Goal: Find specific page/section: Find specific page/section

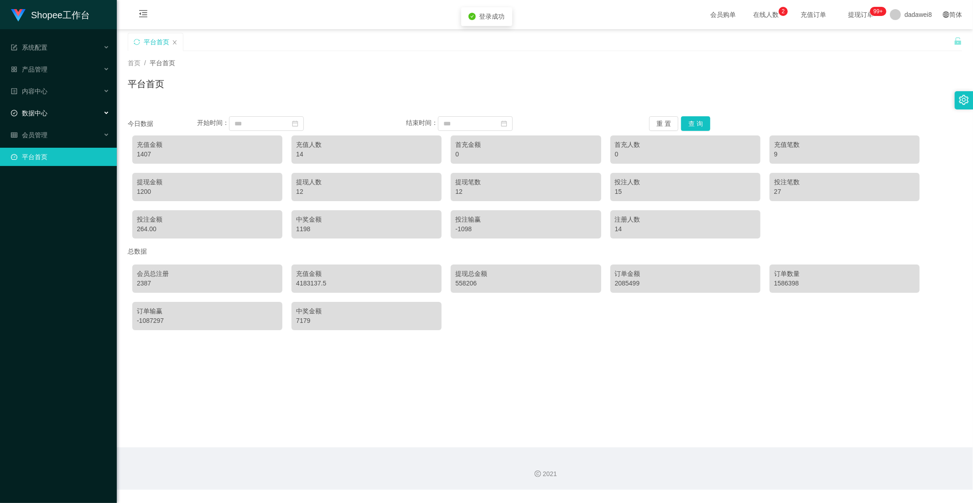
click at [46, 105] on div "数据中心" at bounding box center [58, 113] width 117 height 18
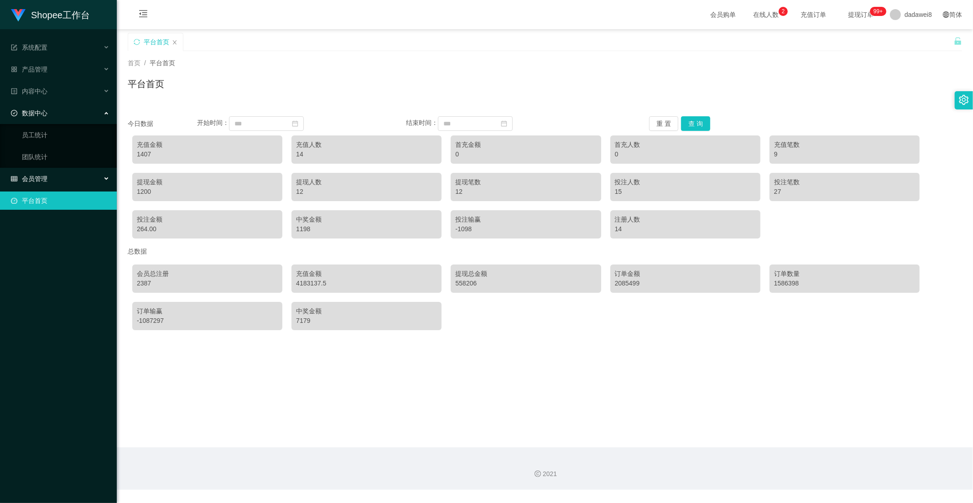
click at [37, 172] on div "会员管理" at bounding box center [58, 179] width 117 height 18
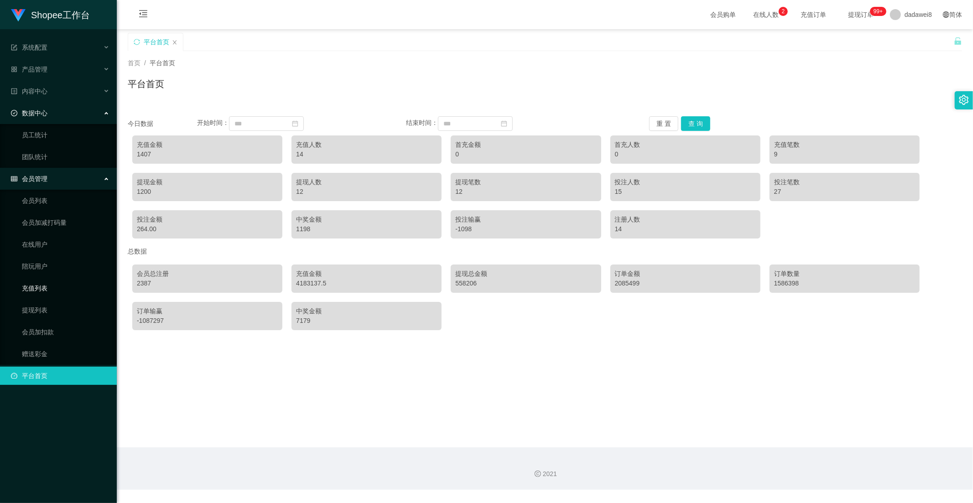
click at [33, 281] on link "充值列表" at bounding box center [66, 288] width 88 height 18
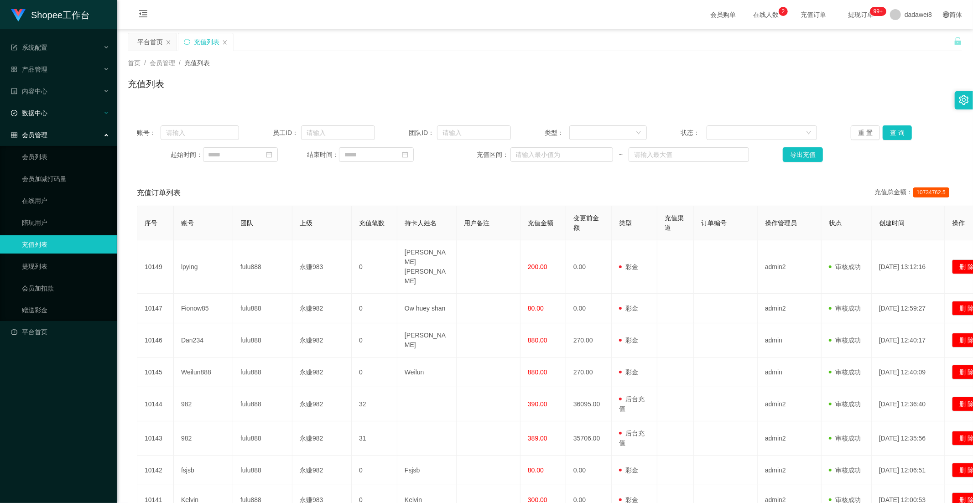
click at [46, 115] on span "数据中心" at bounding box center [29, 112] width 36 height 7
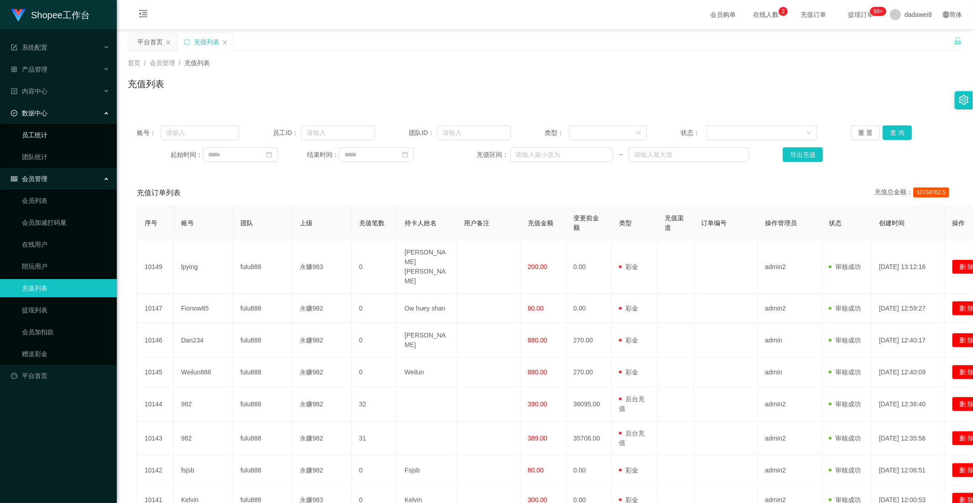
click at [43, 135] on link "员工统计" at bounding box center [66, 135] width 88 height 18
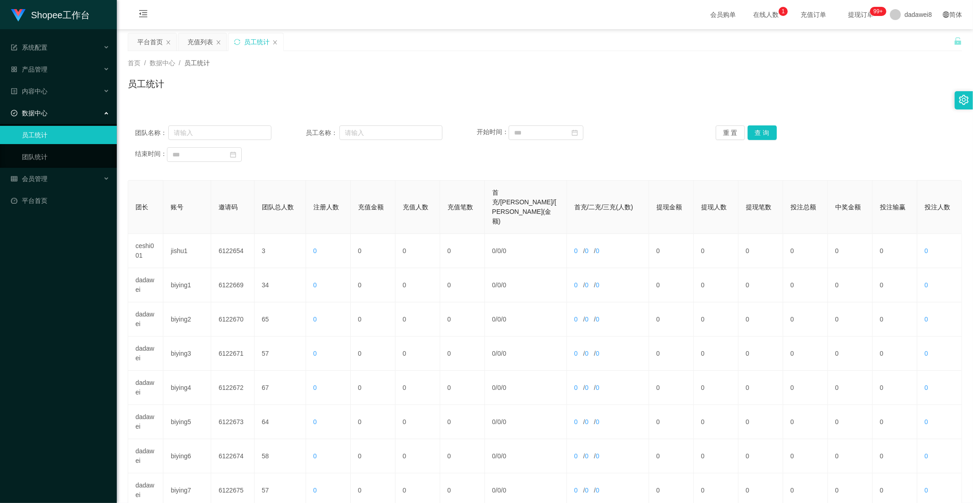
scroll to position [128, 0]
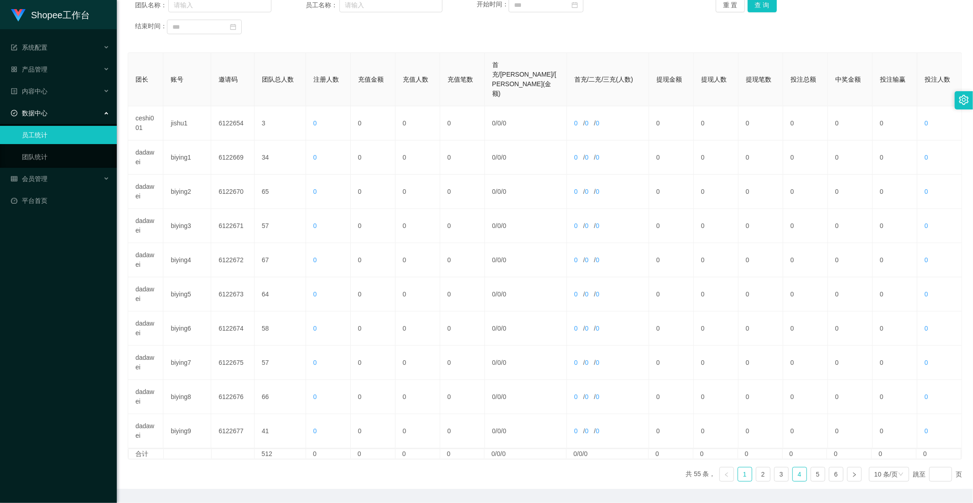
click at [800, 468] on link "4" at bounding box center [800, 475] width 14 height 14
click at [811, 467] on li "5" at bounding box center [818, 474] width 15 height 15
click at [829, 468] on link "6" at bounding box center [836, 475] width 14 height 14
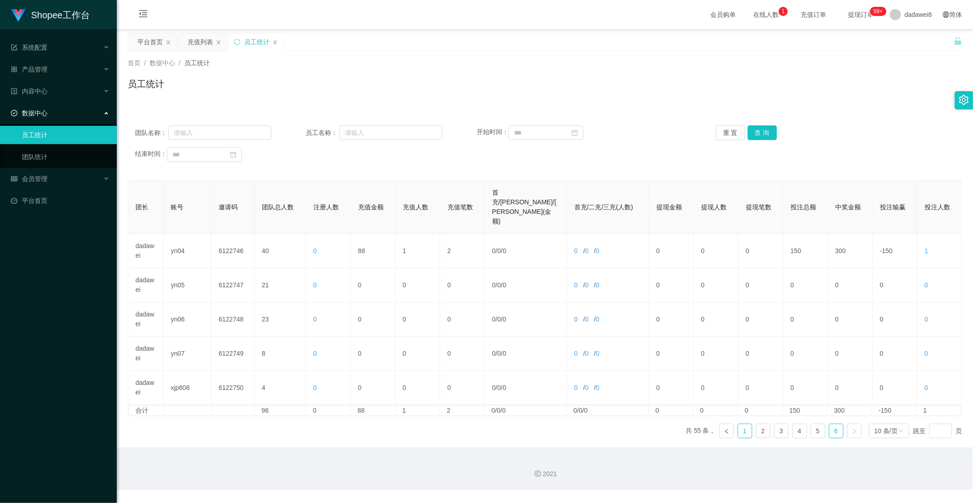
click at [746, 424] on link "1" at bounding box center [745, 431] width 14 height 14
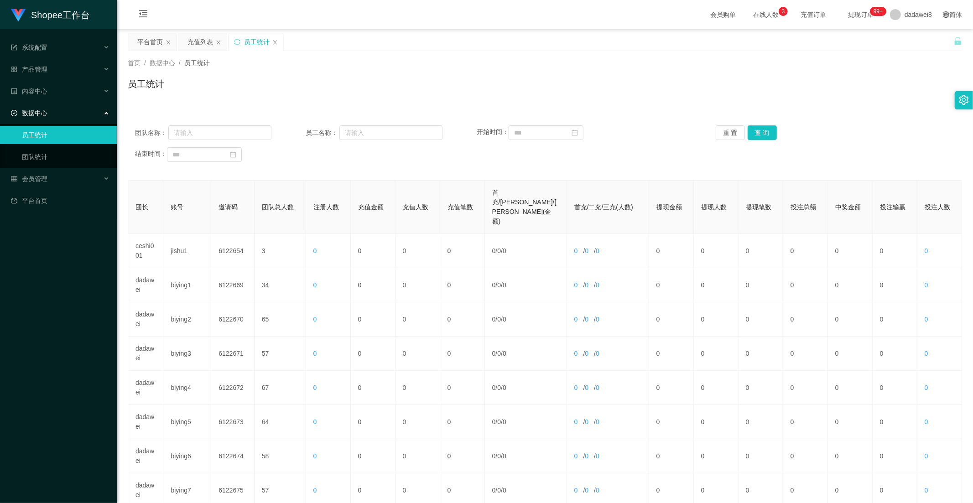
scroll to position [128, 0]
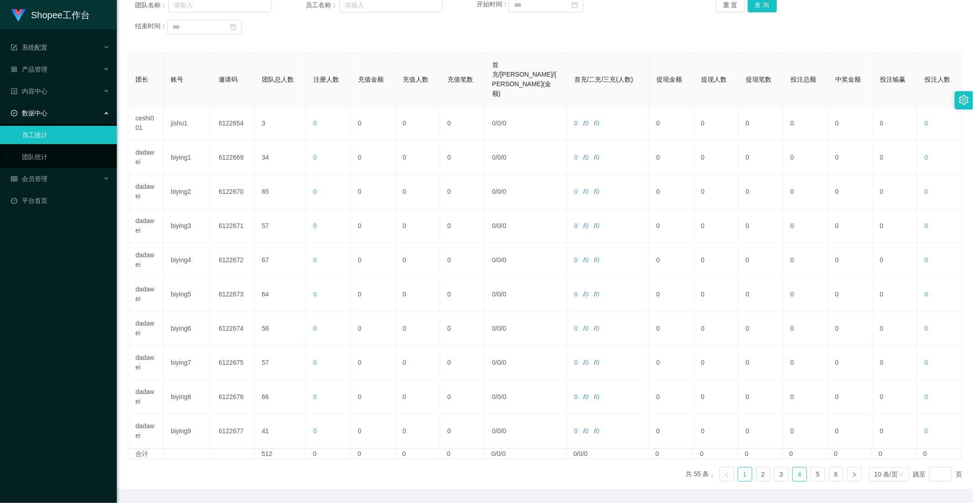
click at [795, 468] on link "4" at bounding box center [800, 475] width 14 height 14
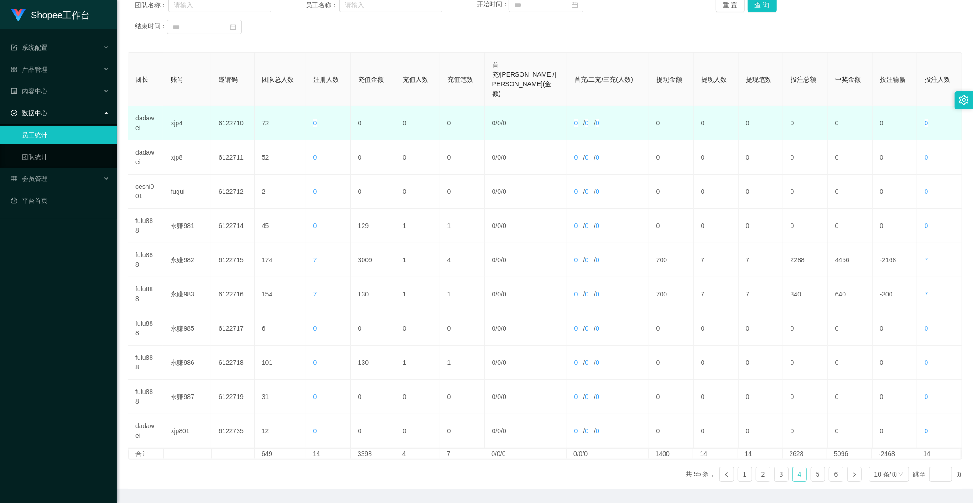
scroll to position [0, 0]
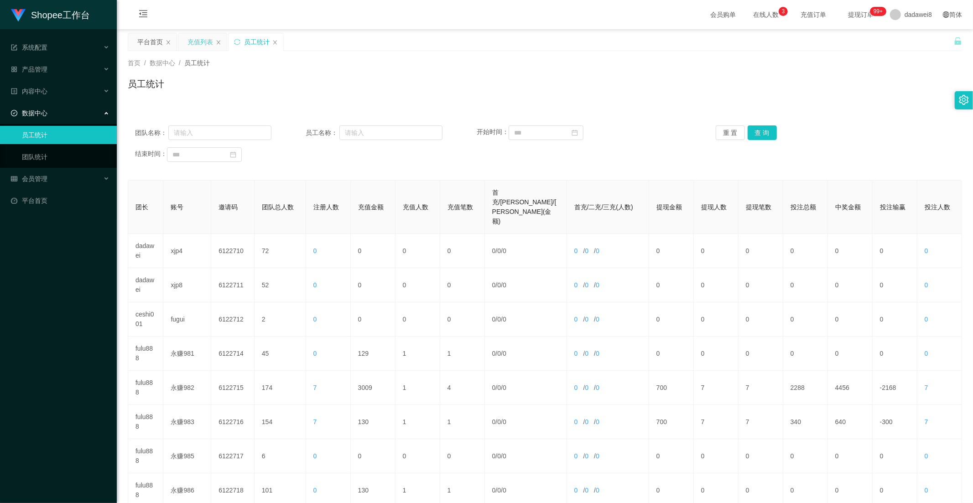
click at [184, 42] on div "充值列表" at bounding box center [202, 41] width 48 height 17
click at [197, 34] on div "充值列表" at bounding box center [200, 41] width 26 height 17
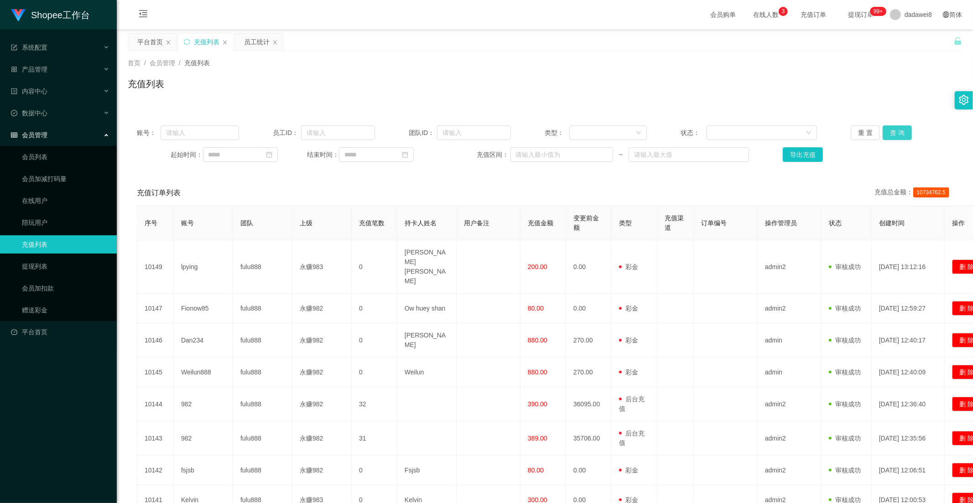
click at [883, 128] on button "查 询" at bounding box center [897, 132] width 29 height 15
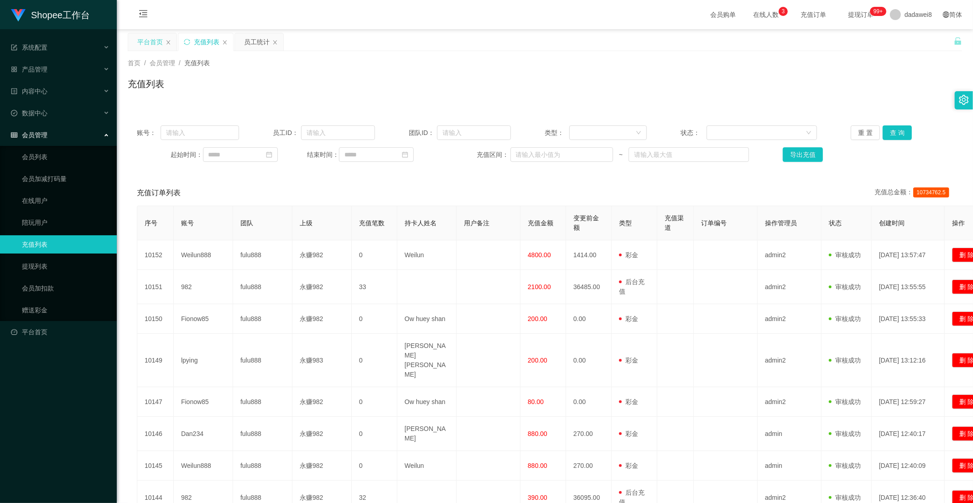
click at [139, 36] on div "平台首页" at bounding box center [150, 41] width 26 height 17
